Goal: Learn about a topic

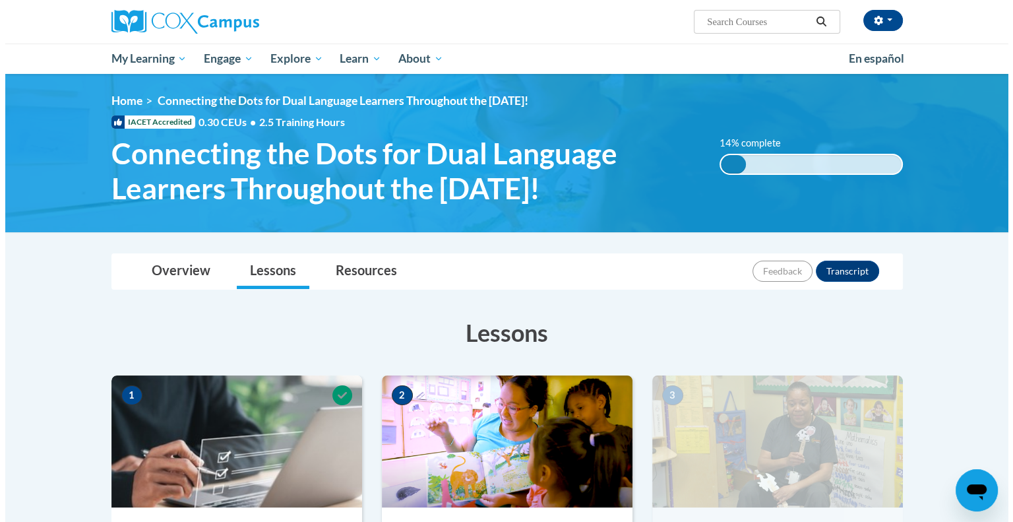
scroll to position [330, 0]
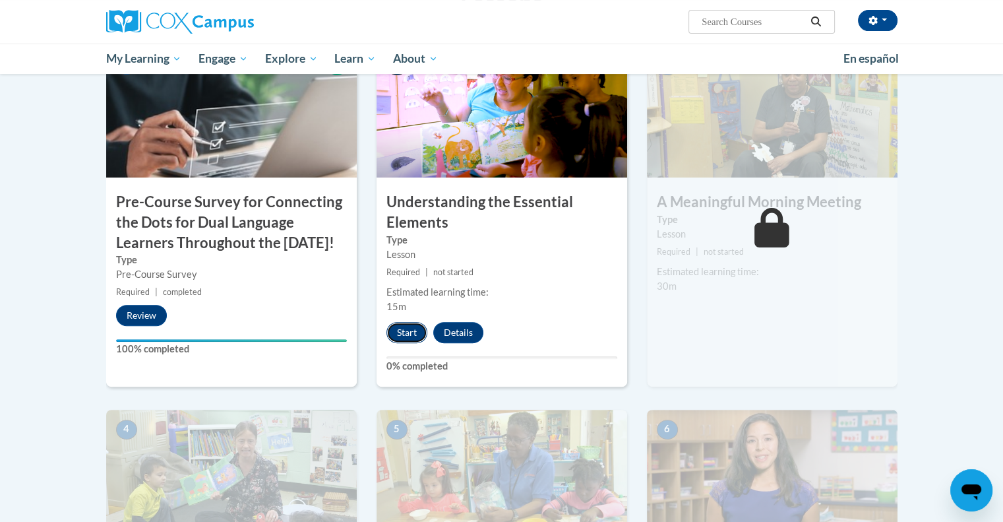
click at [401, 334] on button "Start" at bounding box center [407, 332] width 41 height 21
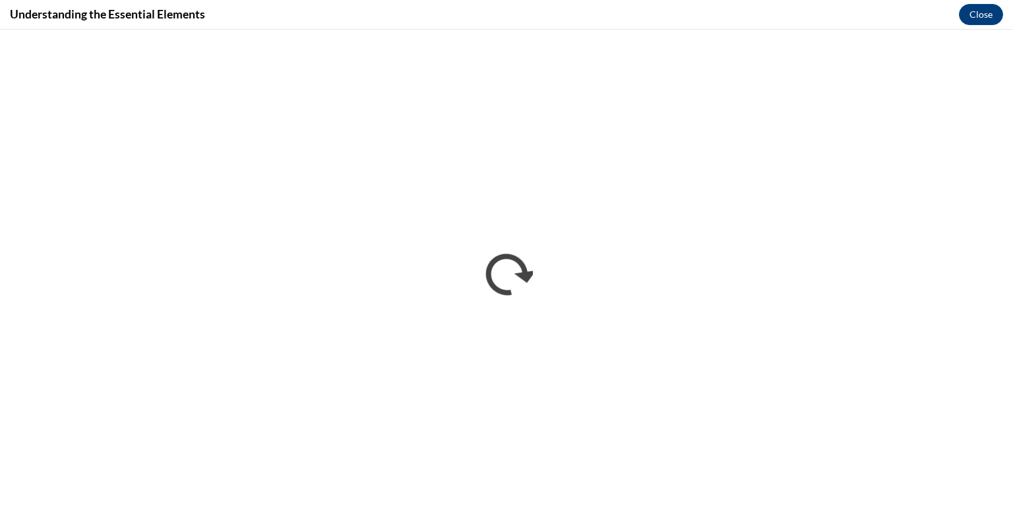
scroll to position [0, 0]
